Goal: Check status: Check status

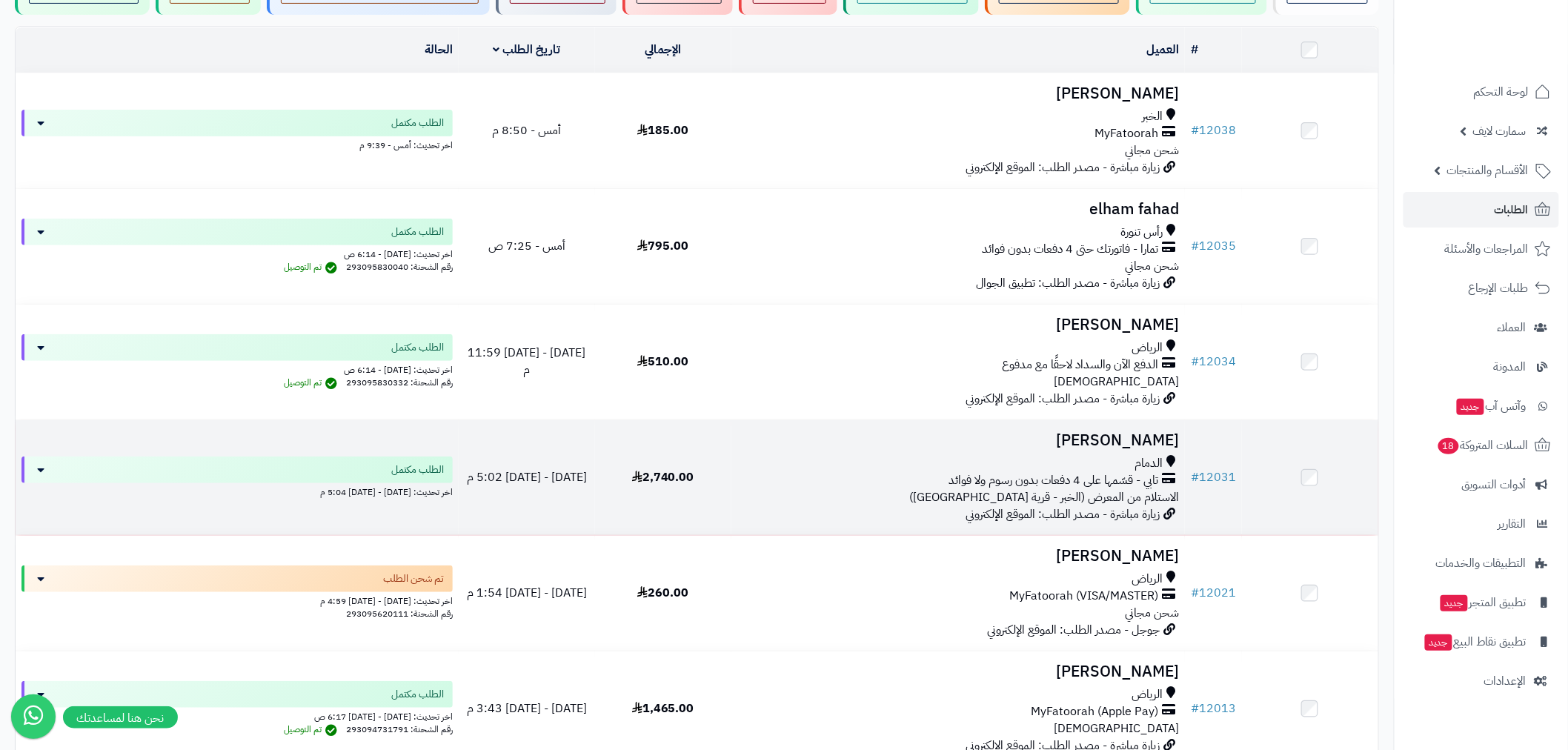
scroll to position [191, 0]
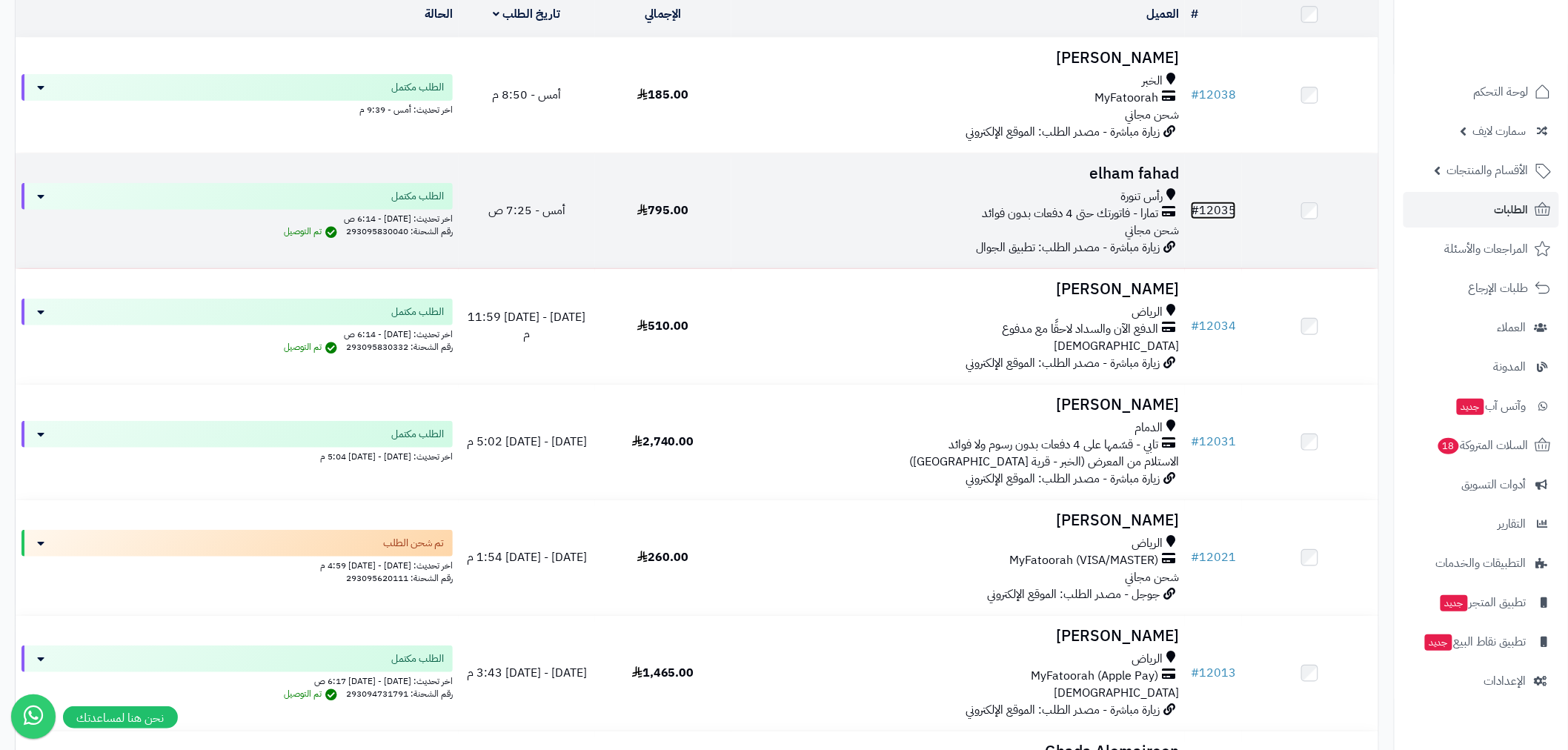
click at [1211, 206] on link "# 12035" at bounding box center [1212, 210] width 45 height 18
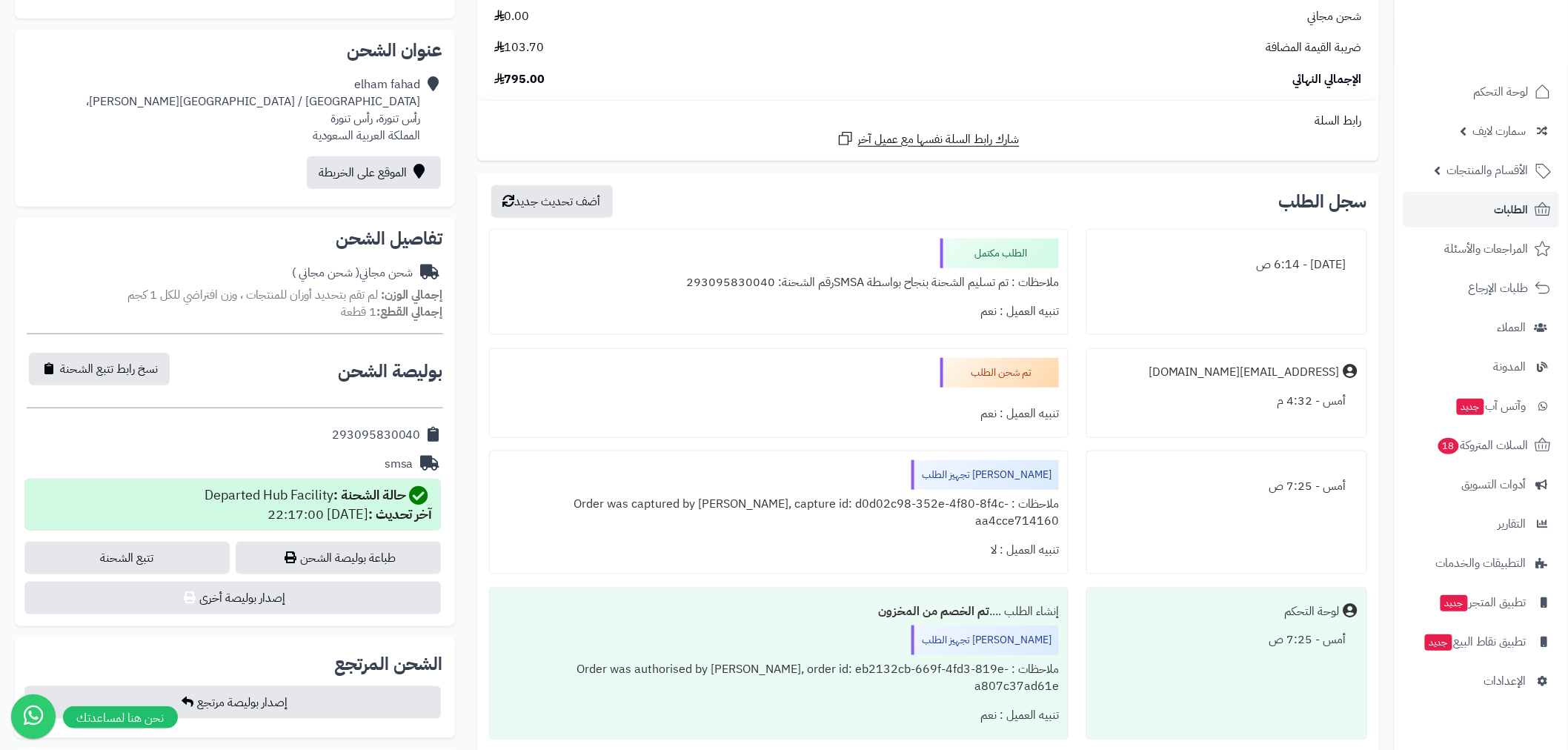
scroll to position [384, 0]
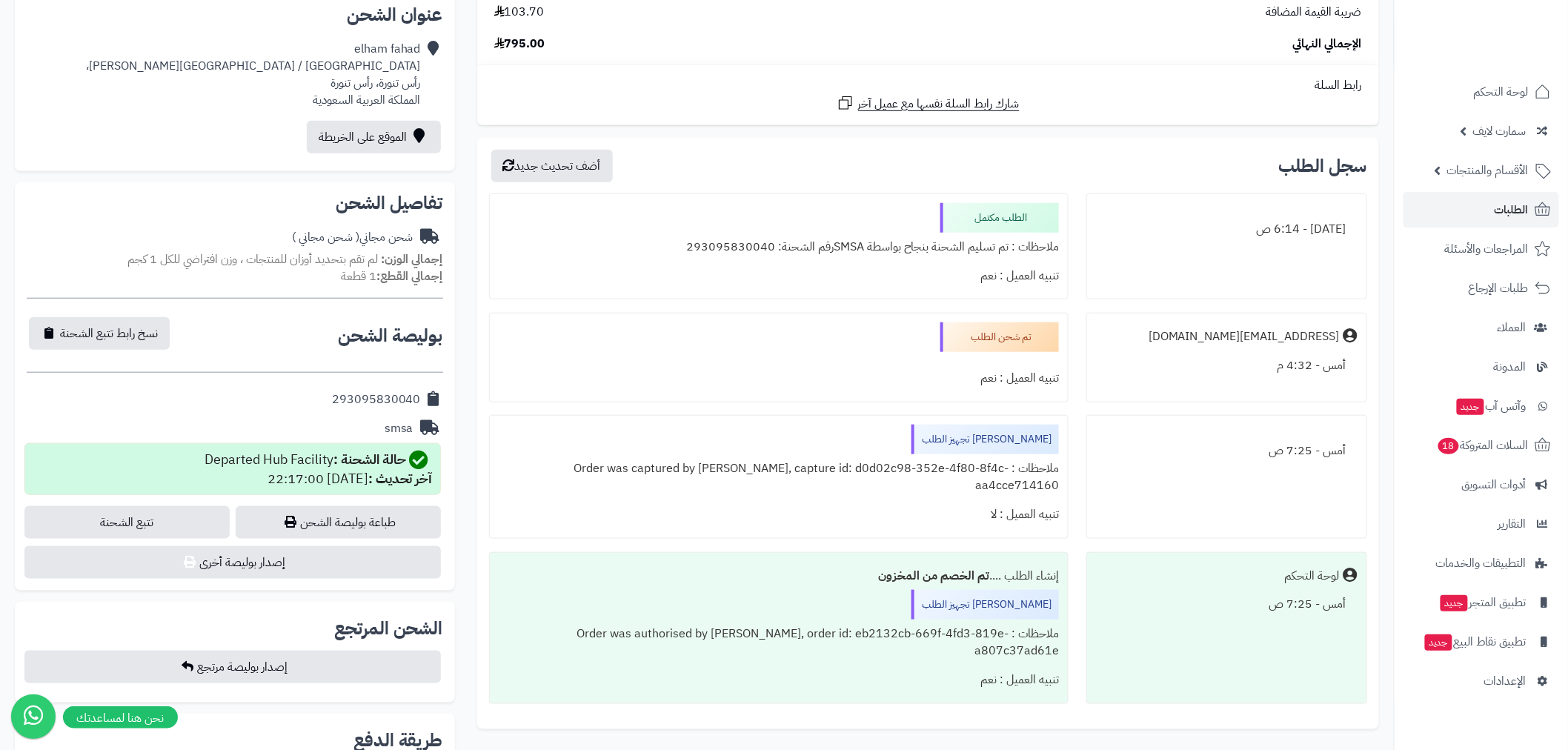
click at [300, 462] on div "حالة الشحنة : Departed Hub Facility آخر تحديث : 2025-08-10 22:17:00" at bounding box center [319, 469] width 229 height 39
copy div "حالة الشحنة : Departed Hub Facility"
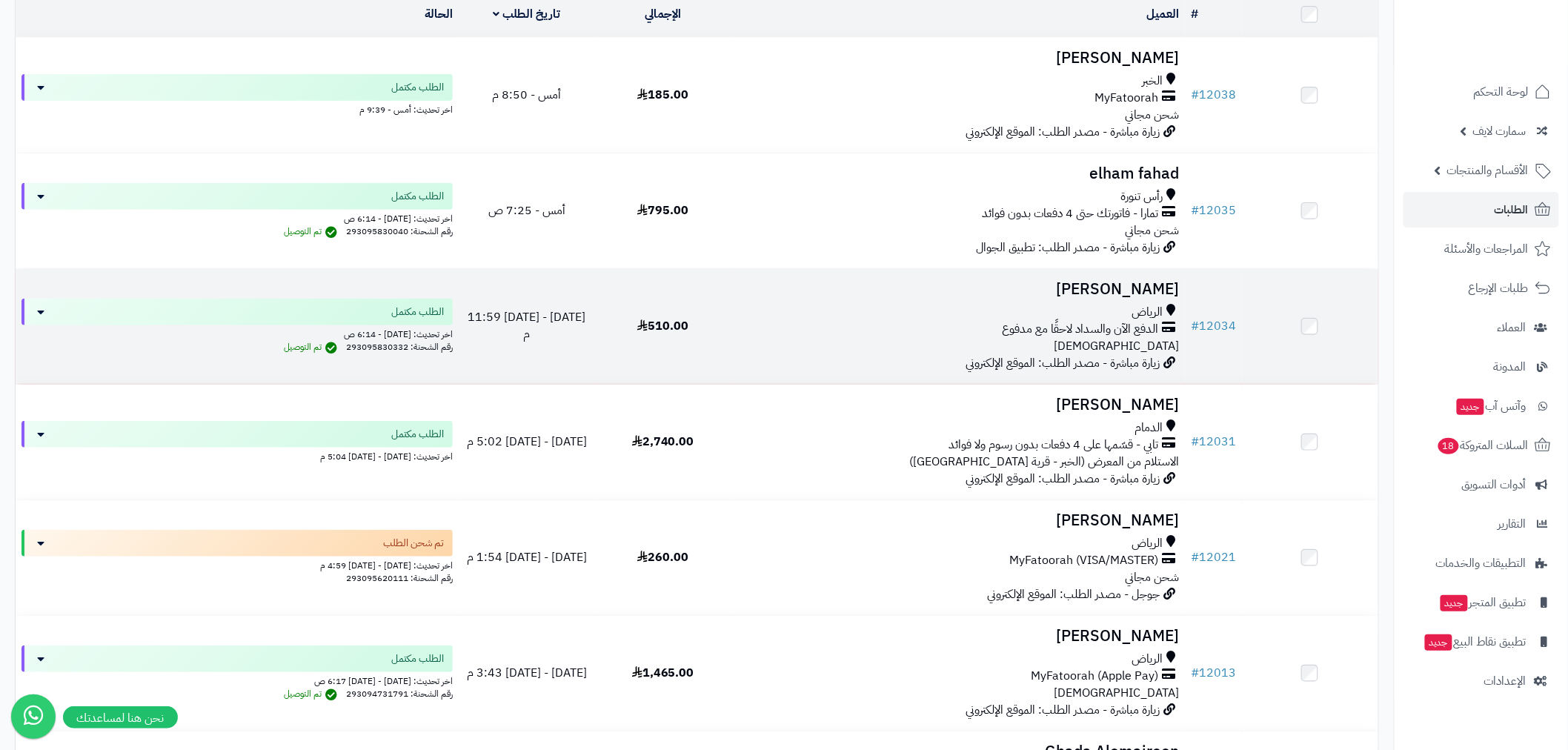
scroll to position [191, 0]
click at [1219, 317] on link "# 12034" at bounding box center [1212, 326] width 45 height 18
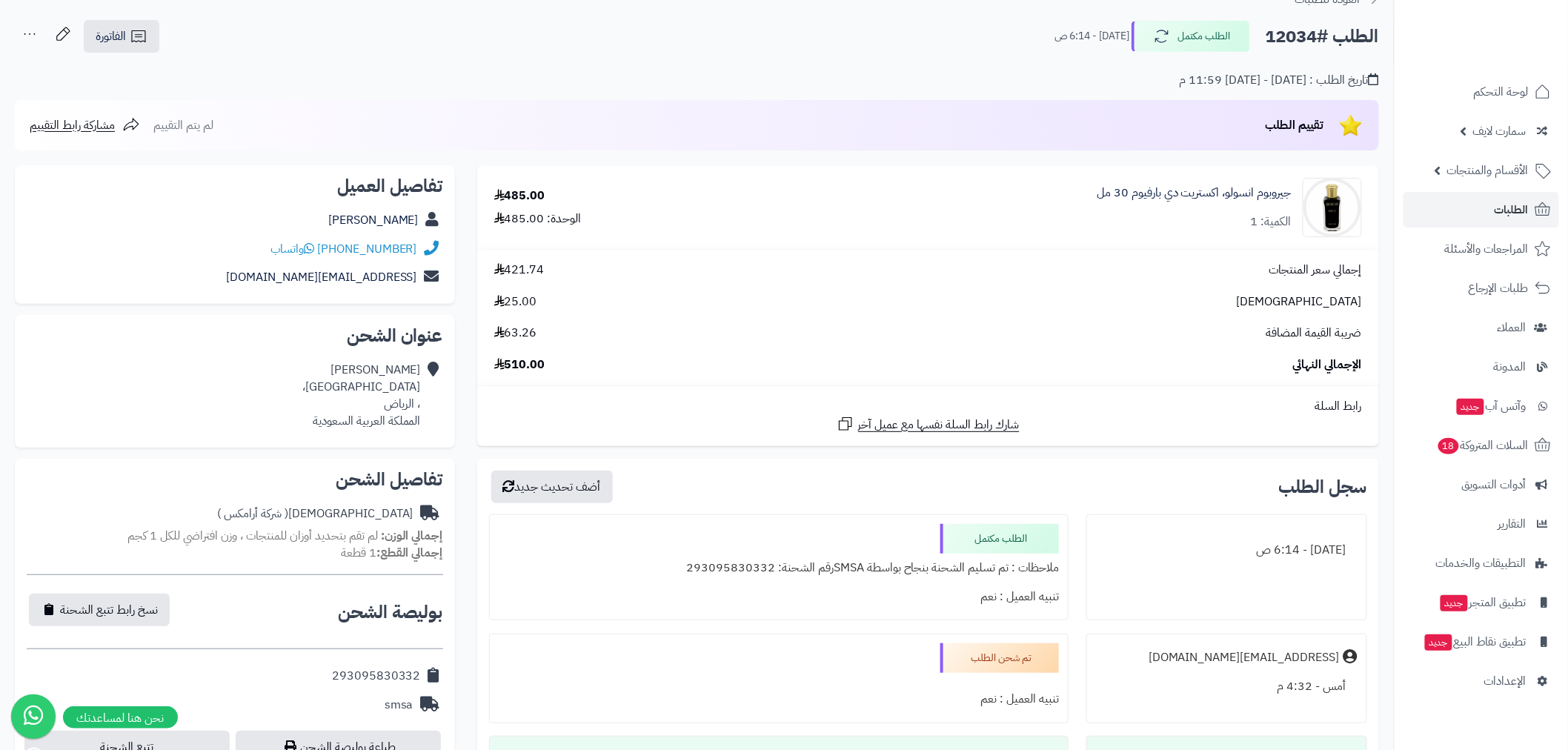
scroll to position [191, 0]
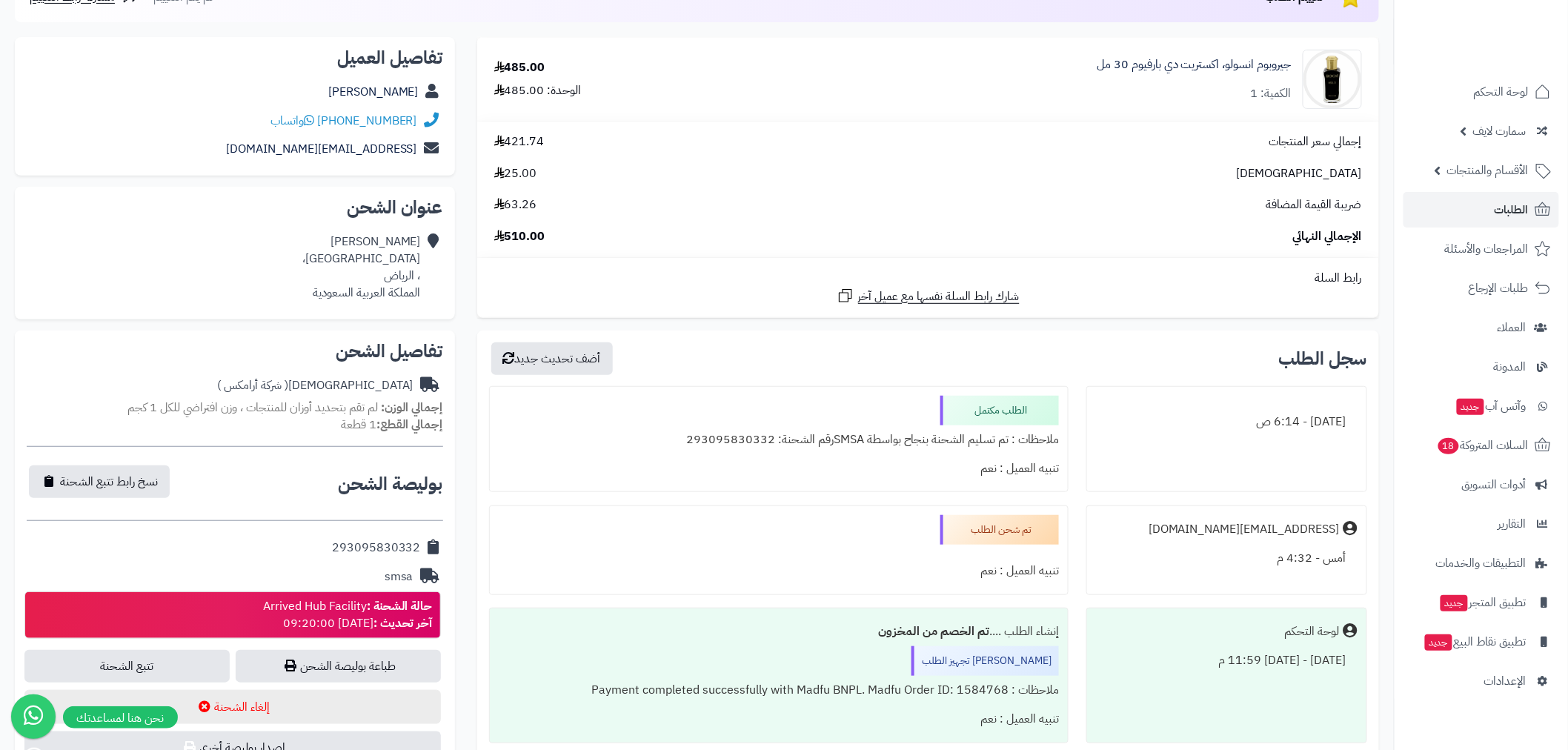
click at [356, 610] on div "حالة الشحنة : Arrived Hub Facility آخر تحديث : 2025-08-11 09:20:00" at bounding box center [348, 615] width 169 height 34
copy div "حالة الشحنة : Arrived Hub Facility"
click at [1489, 209] on link "الطلبات" at bounding box center [1481, 209] width 155 height 35
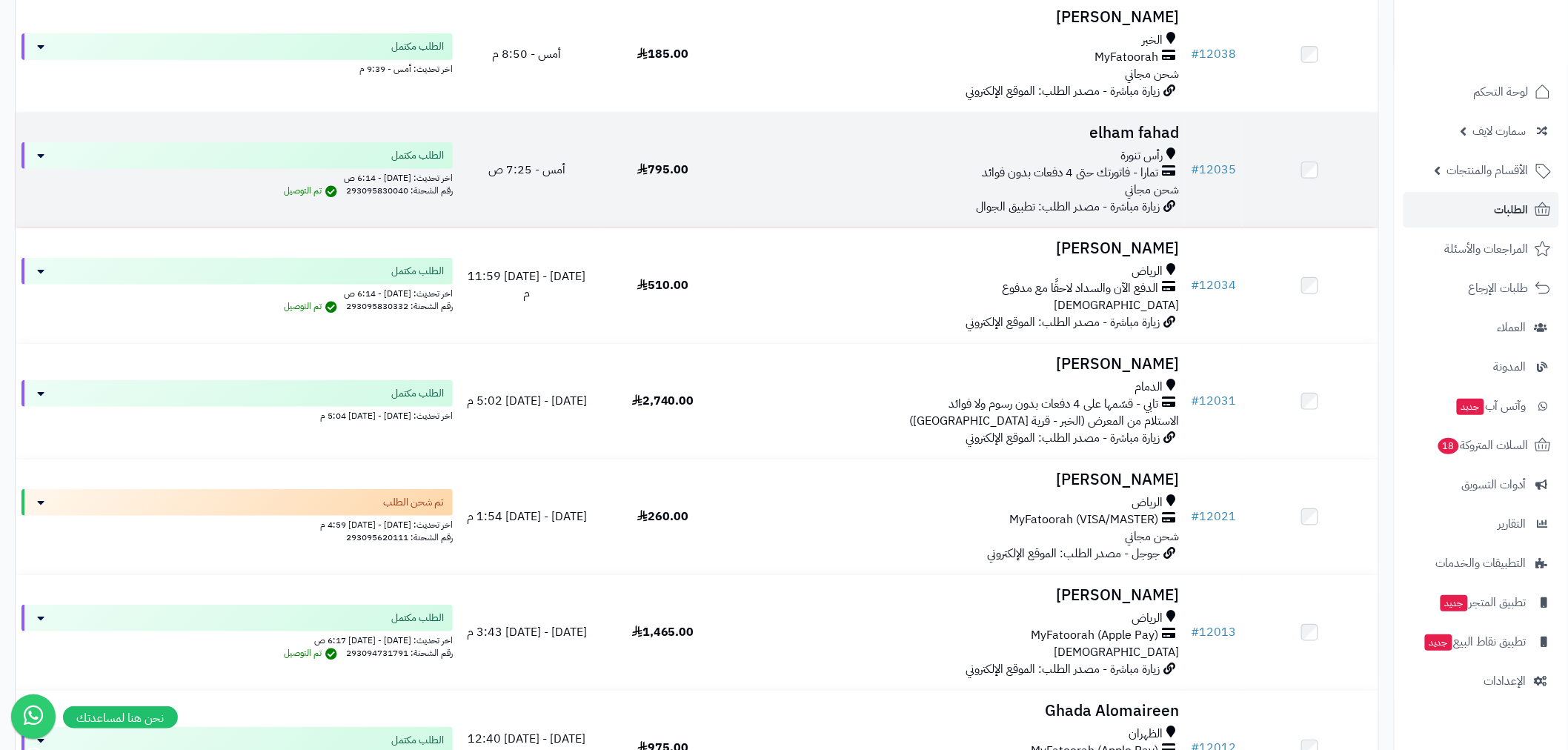
scroll to position [384, 0]
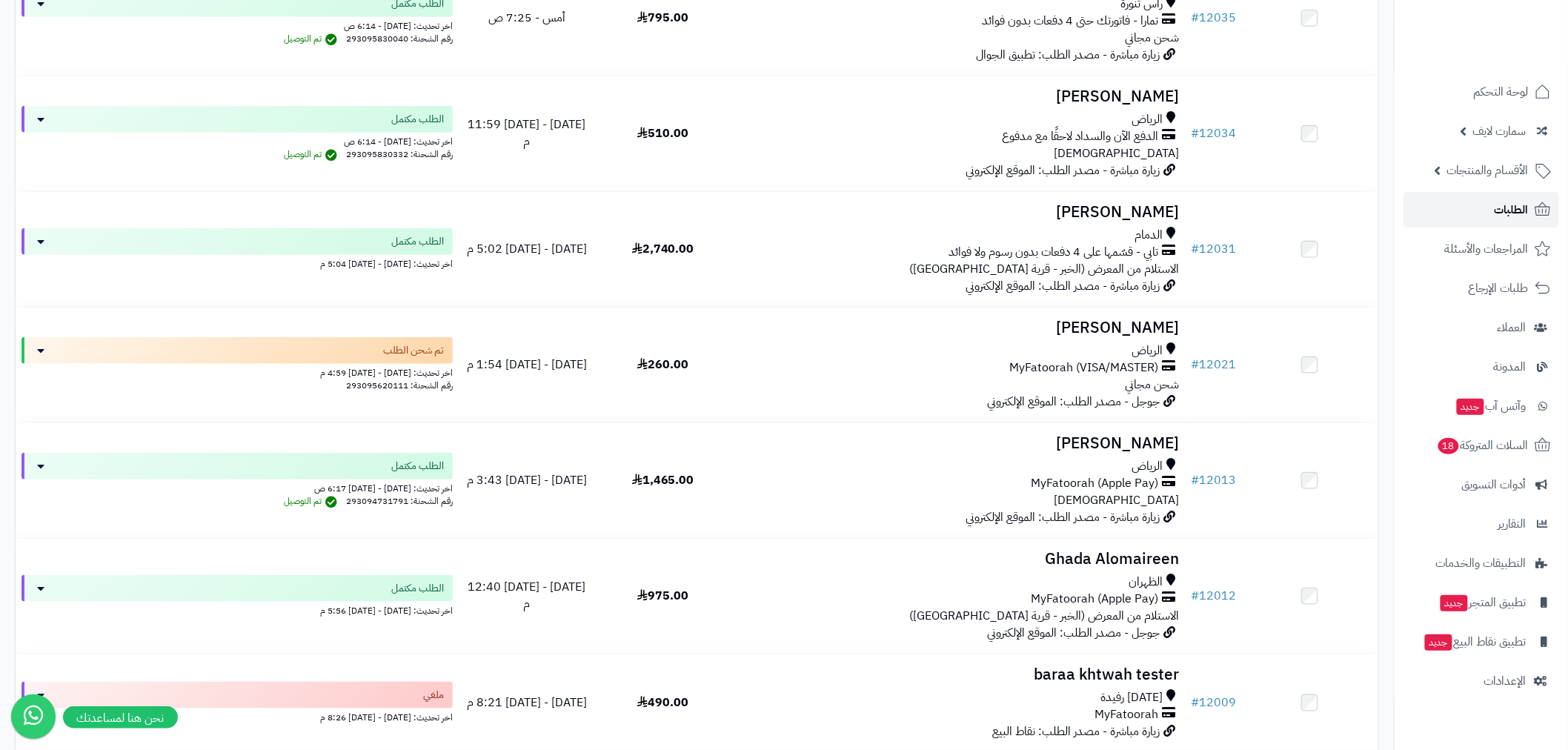
click at [1521, 211] on span "الطلبات" at bounding box center [1512, 210] width 34 height 21
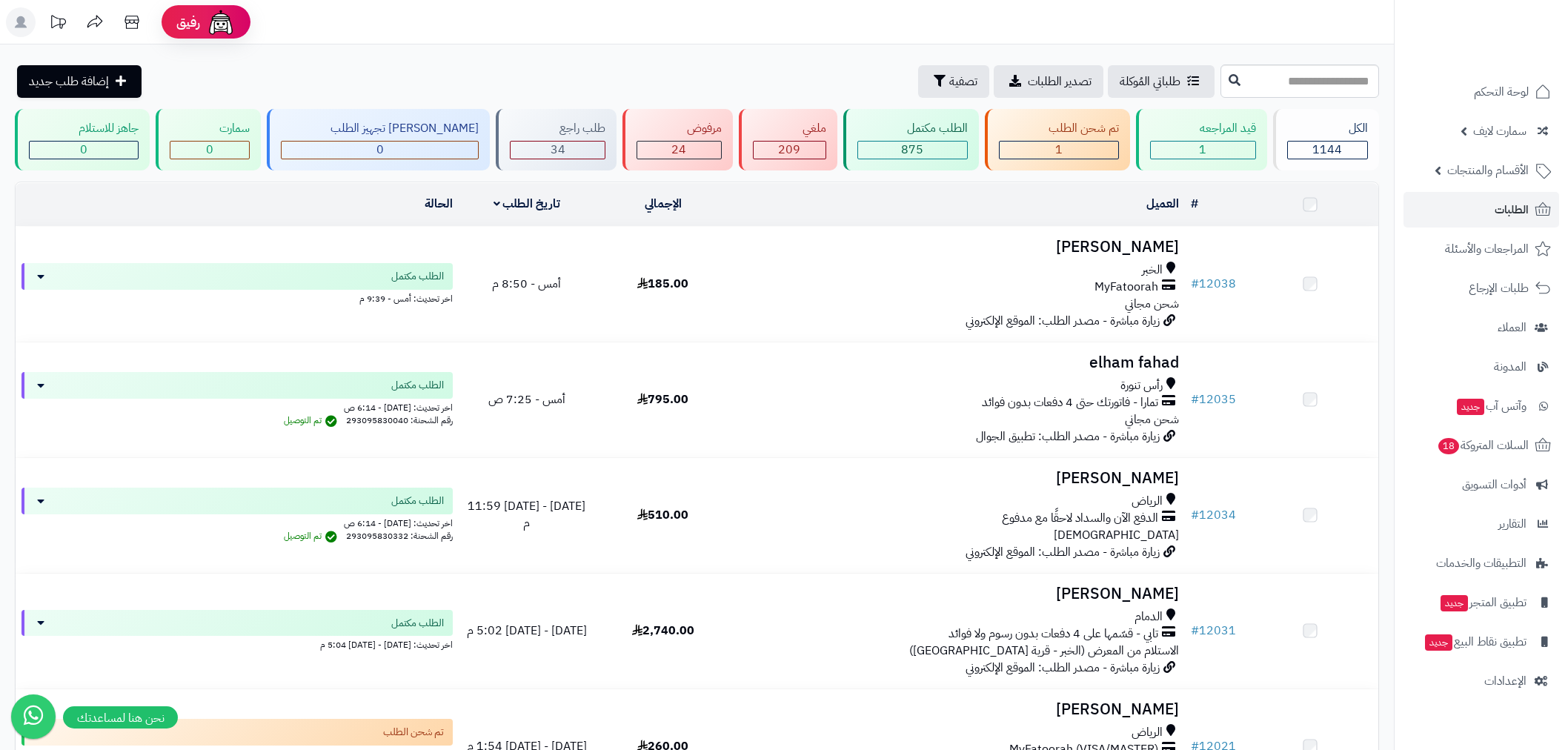
scroll to position [575, 0]
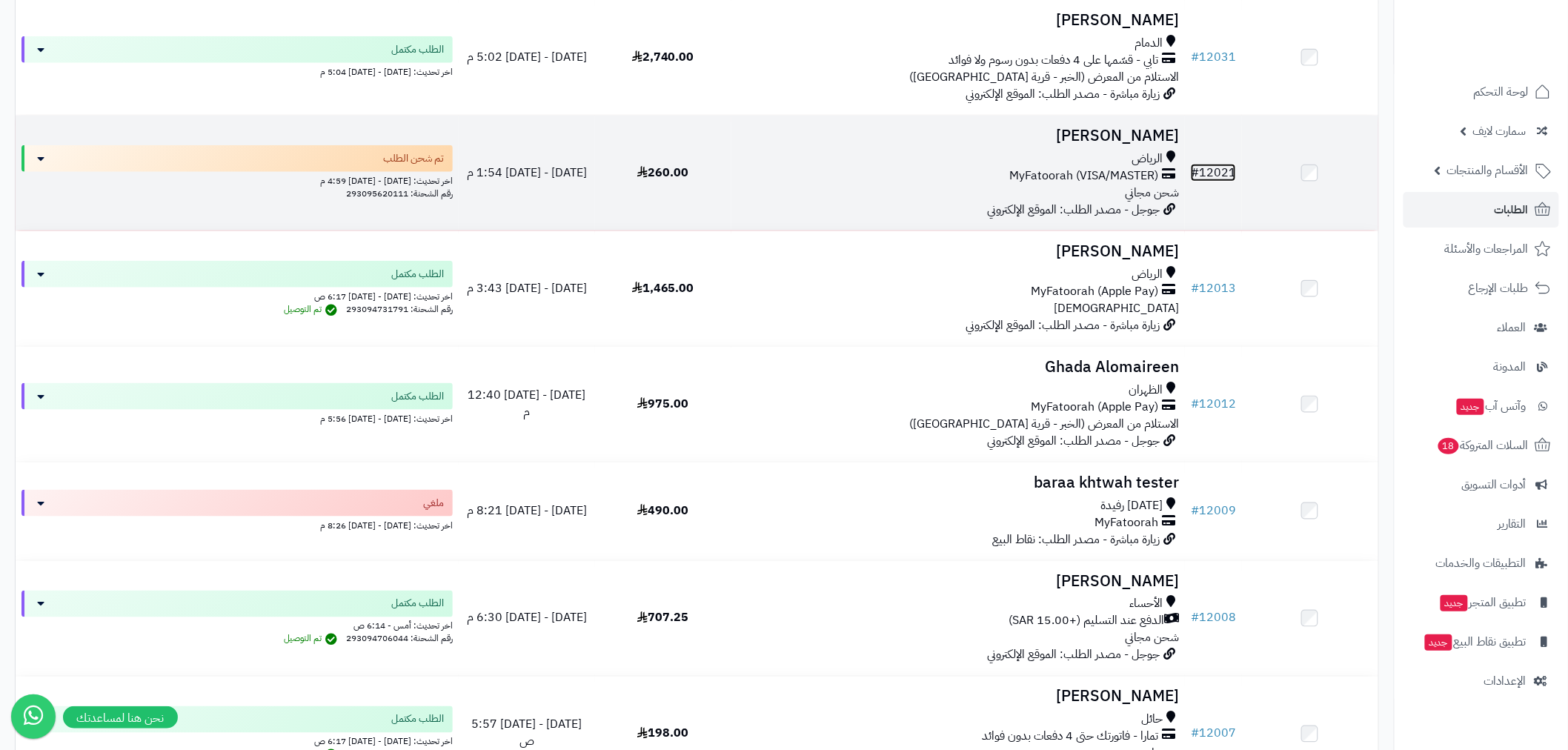
drag, startPoint x: 1219, startPoint y: 172, endPoint x: 1199, endPoint y: 176, distance: 20.4
click at [1218, 172] on link "# 12021" at bounding box center [1212, 173] width 45 height 18
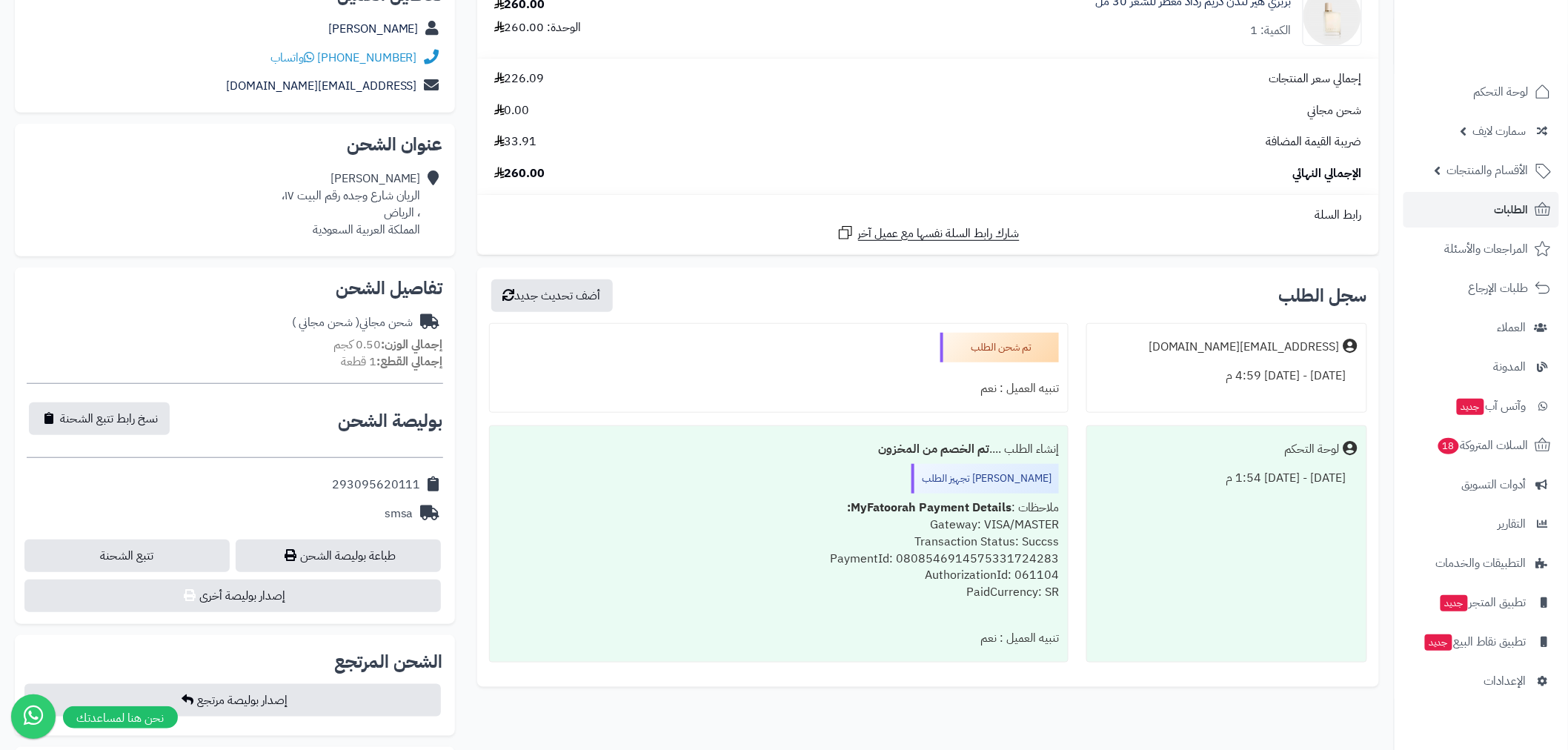
scroll to position [384, 0]
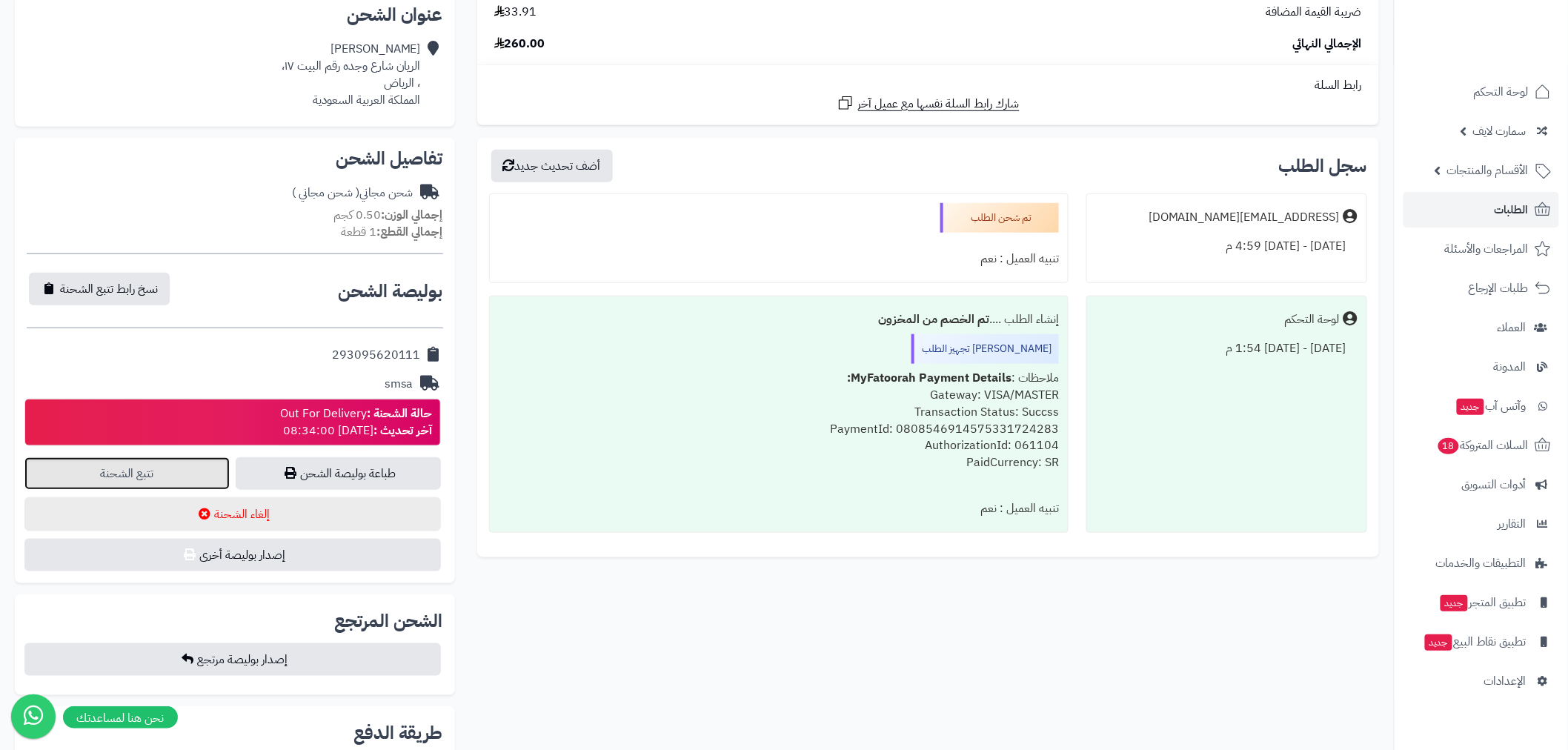
click at [151, 469] on link "تتبع الشحنة" at bounding box center [127, 473] width 206 height 33
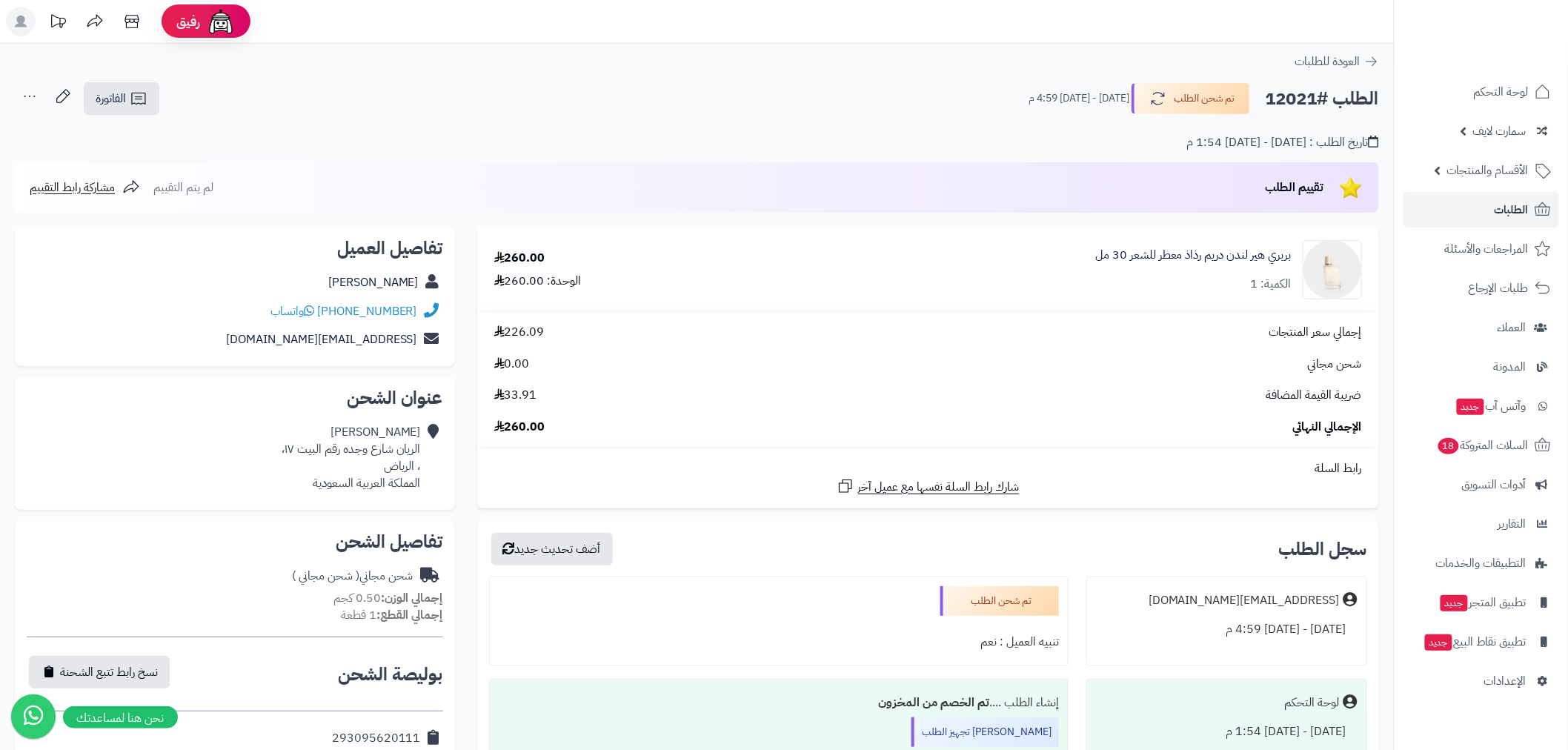
scroll to position [0, 0]
click at [1499, 201] on span "الطلبات" at bounding box center [1512, 210] width 34 height 21
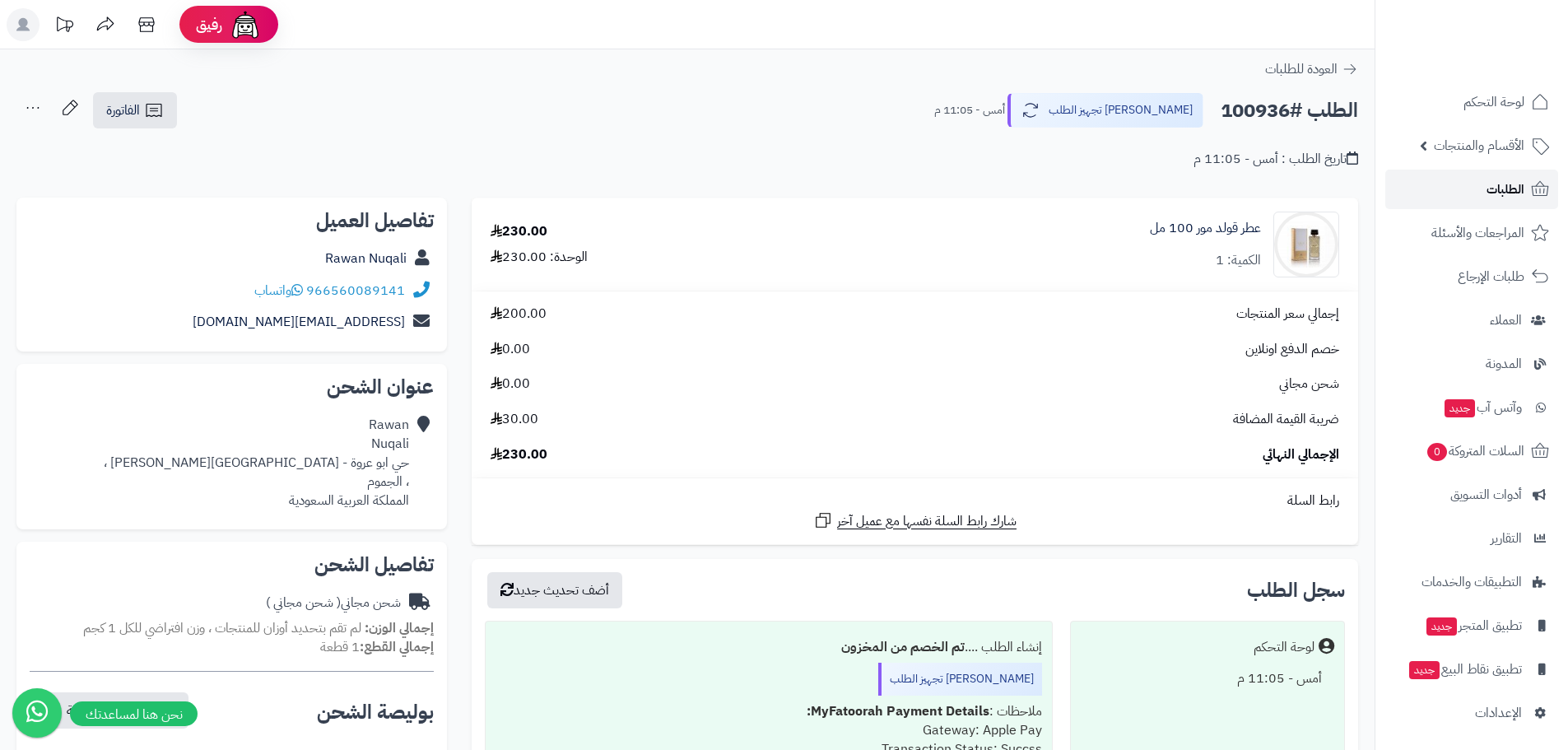
click at [1517, 178] on span "الطلبات" at bounding box center [1505, 189] width 38 height 24
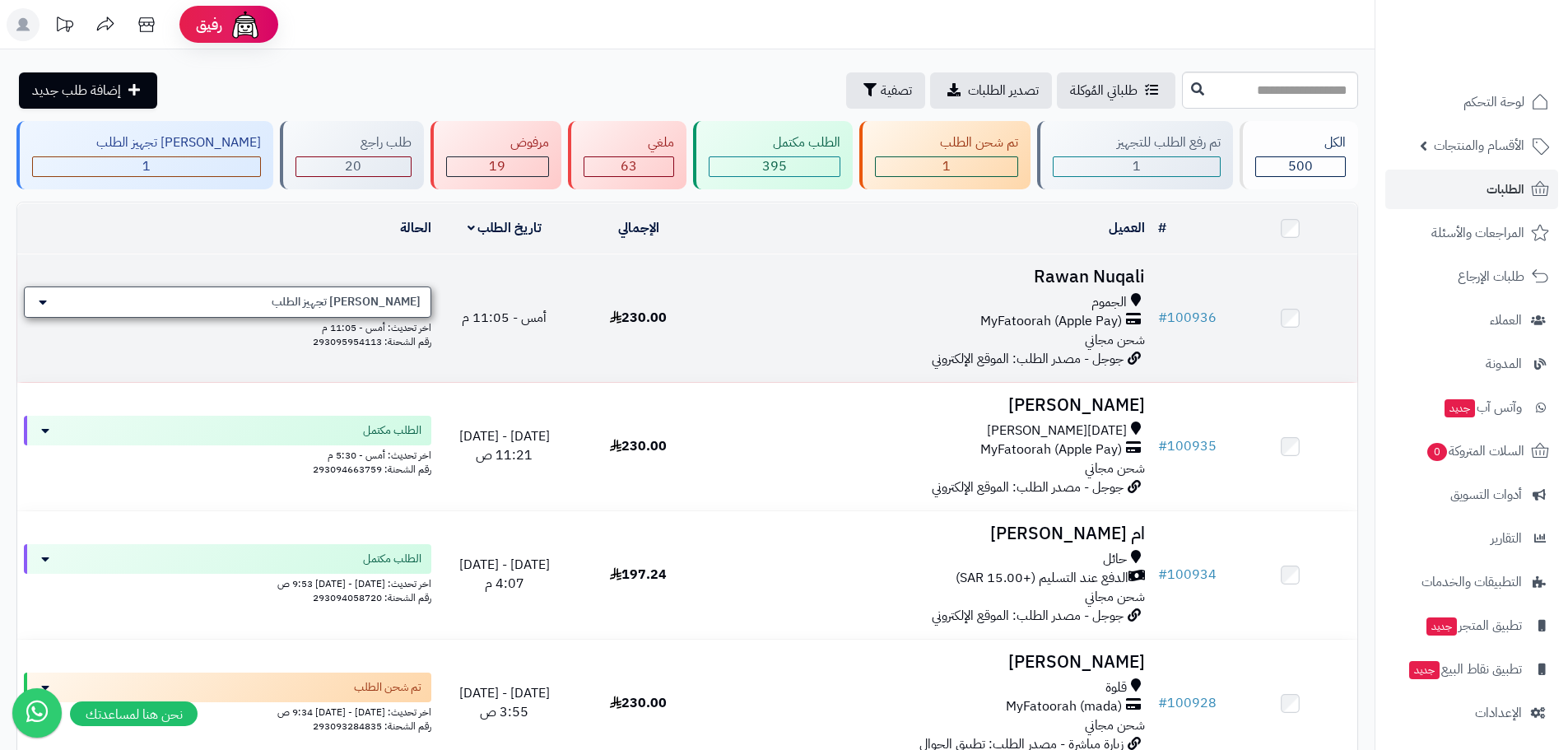
click at [372, 309] on div "[PERSON_NAME] تجهيز الطلب" at bounding box center [227, 302] width 408 height 31
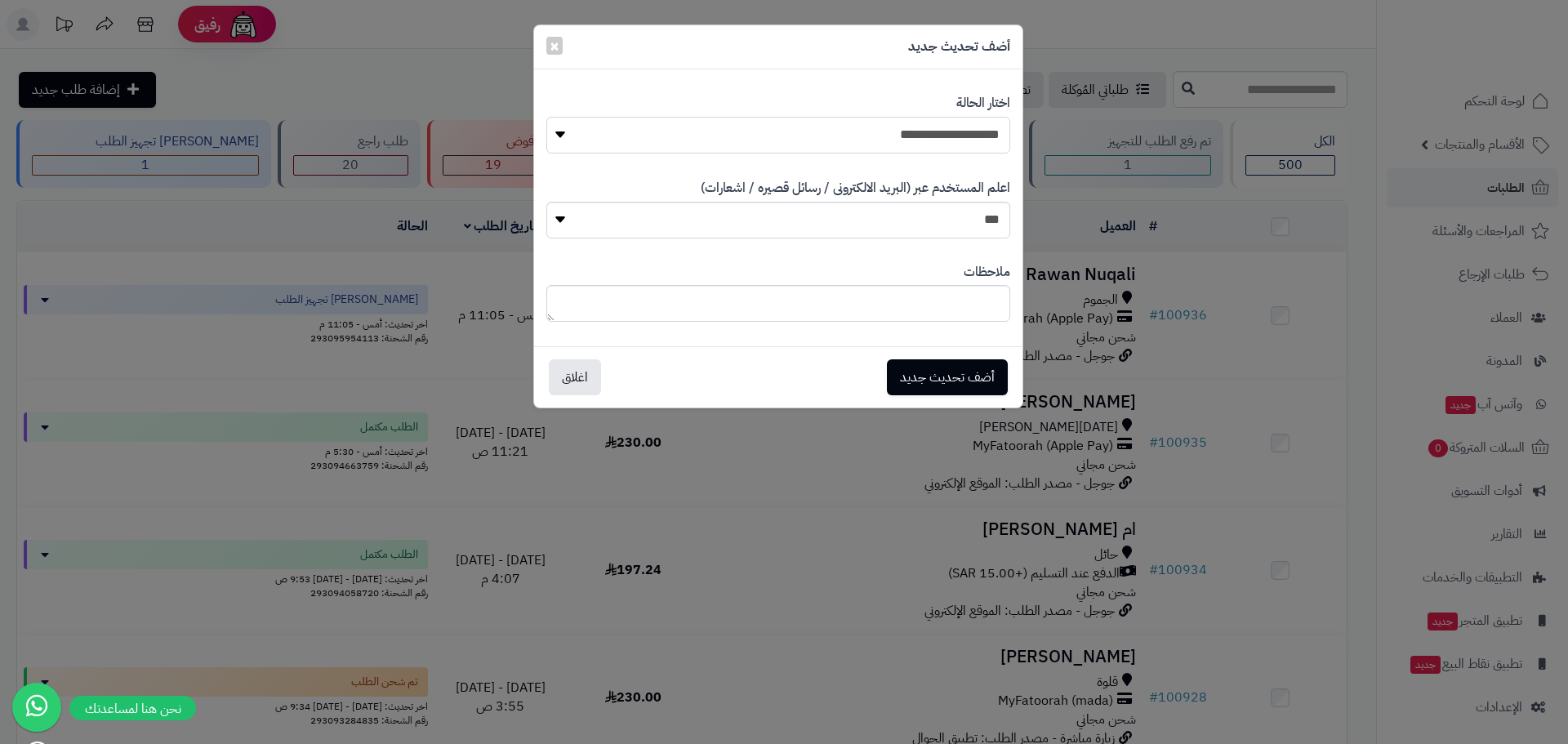
drag, startPoint x: 939, startPoint y: 131, endPoint x: 947, endPoint y: 150, distance: 20.6
click at [939, 131] on select "**********" at bounding box center [778, 135] width 464 height 37
select select "*"
click at [547, 117] on select "**********" at bounding box center [778, 135] width 464 height 37
click at [958, 372] on button "أضف تحديث جديد" at bounding box center [947, 376] width 121 height 36
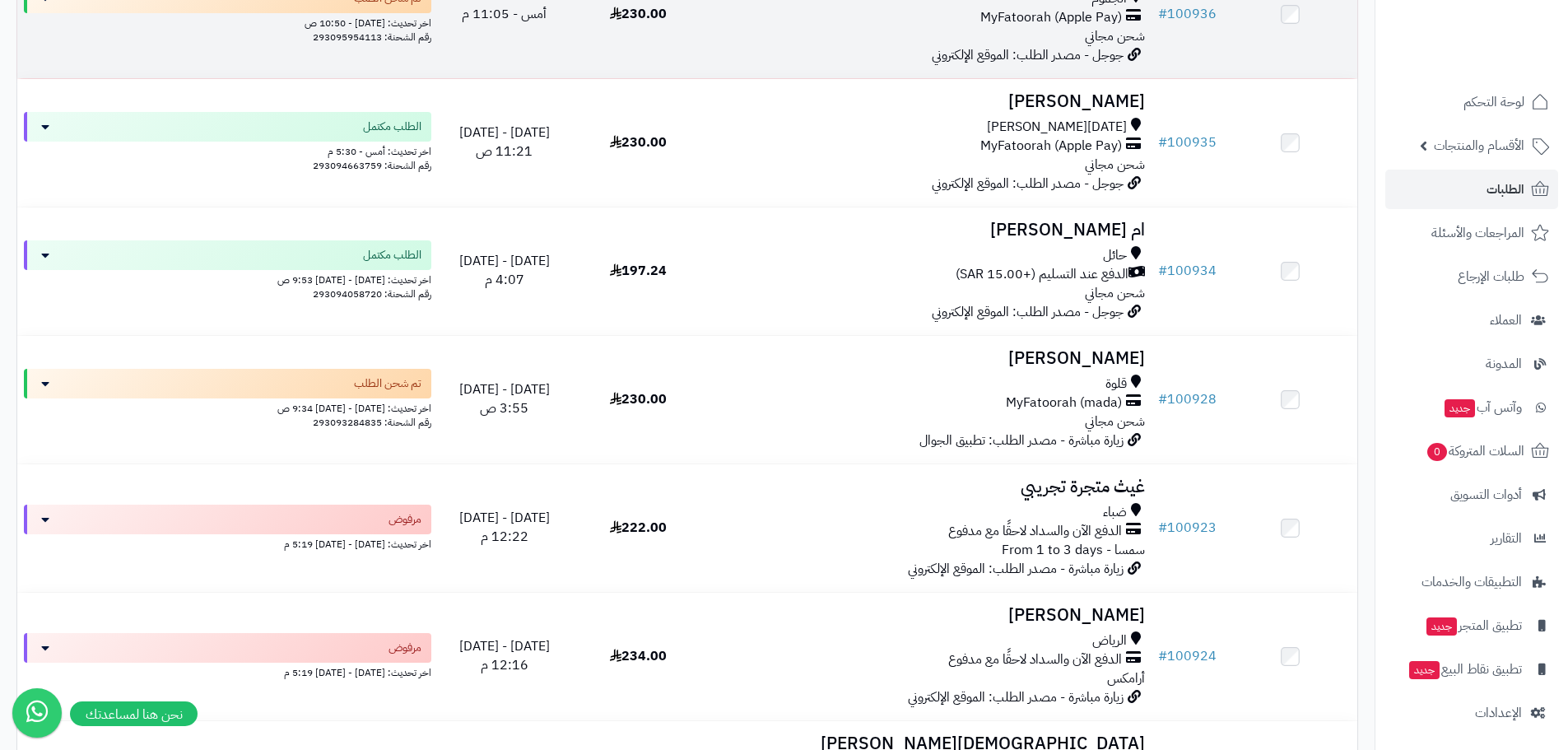
scroll to position [384, 0]
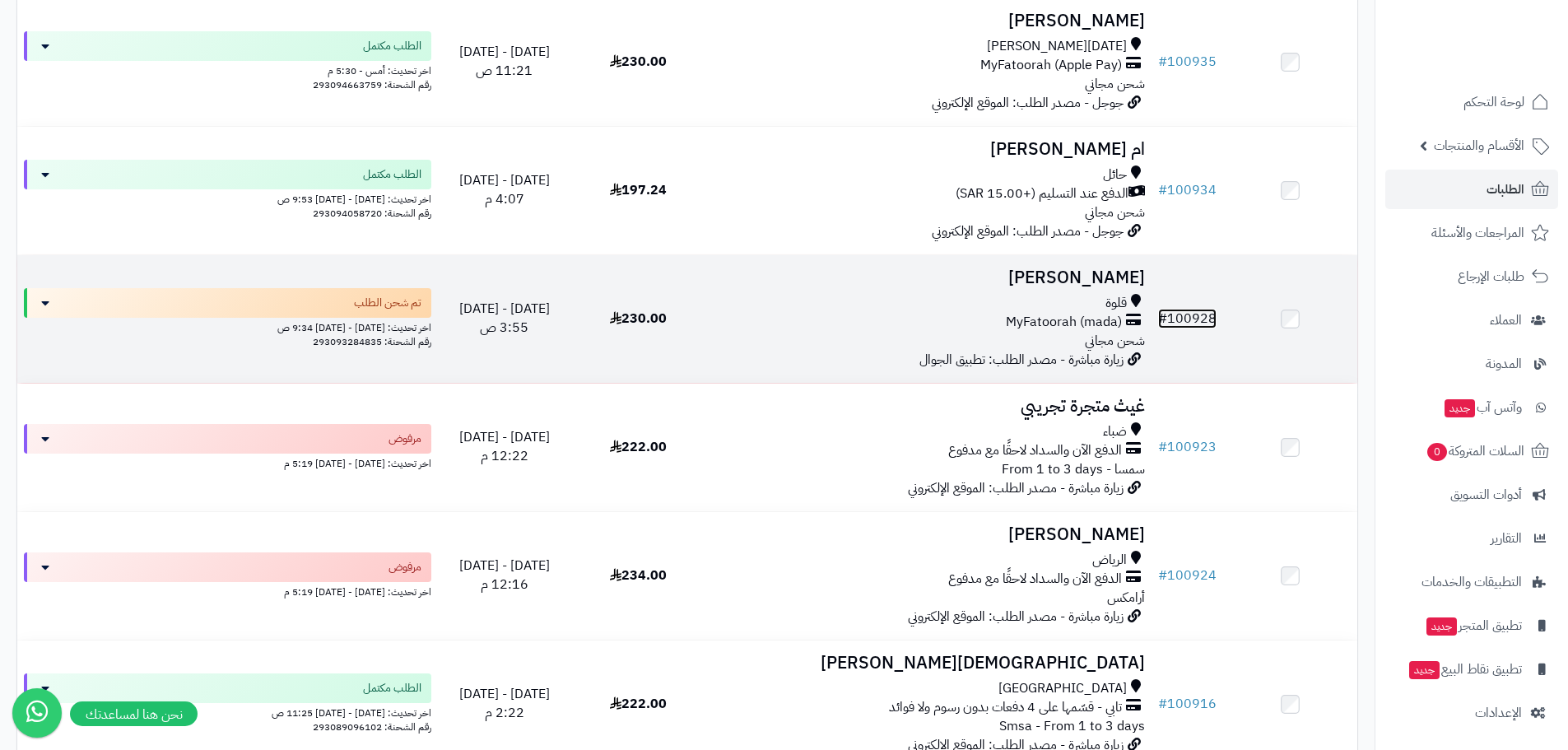
click at [1194, 315] on link "# 100928" at bounding box center [1187, 319] width 59 height 20
